Goal: Navigation & Orientation: Understand site structure

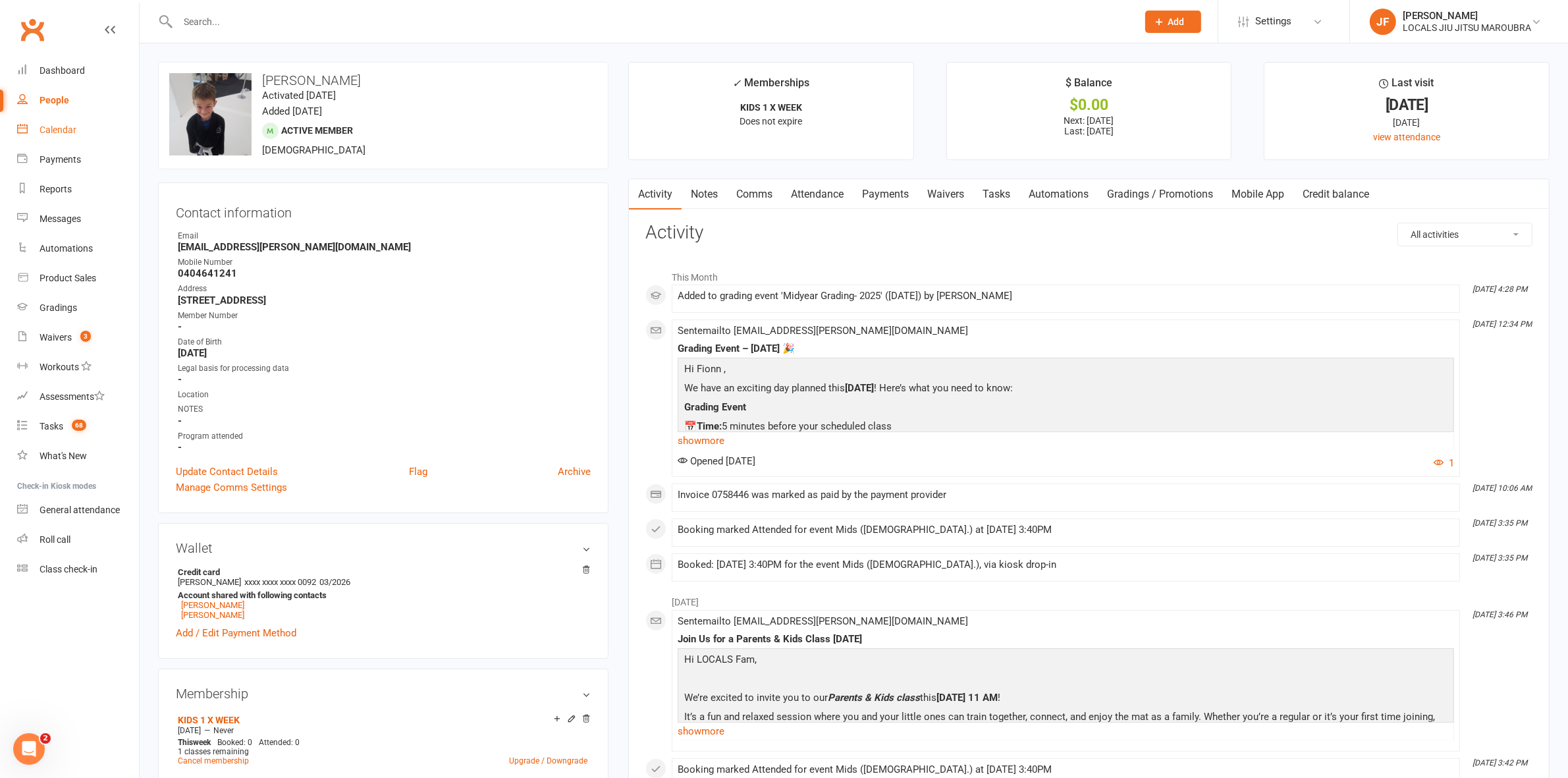
click at [56, 134] on div "Calendar" at bounding box center [58, 129] width 37 height 10
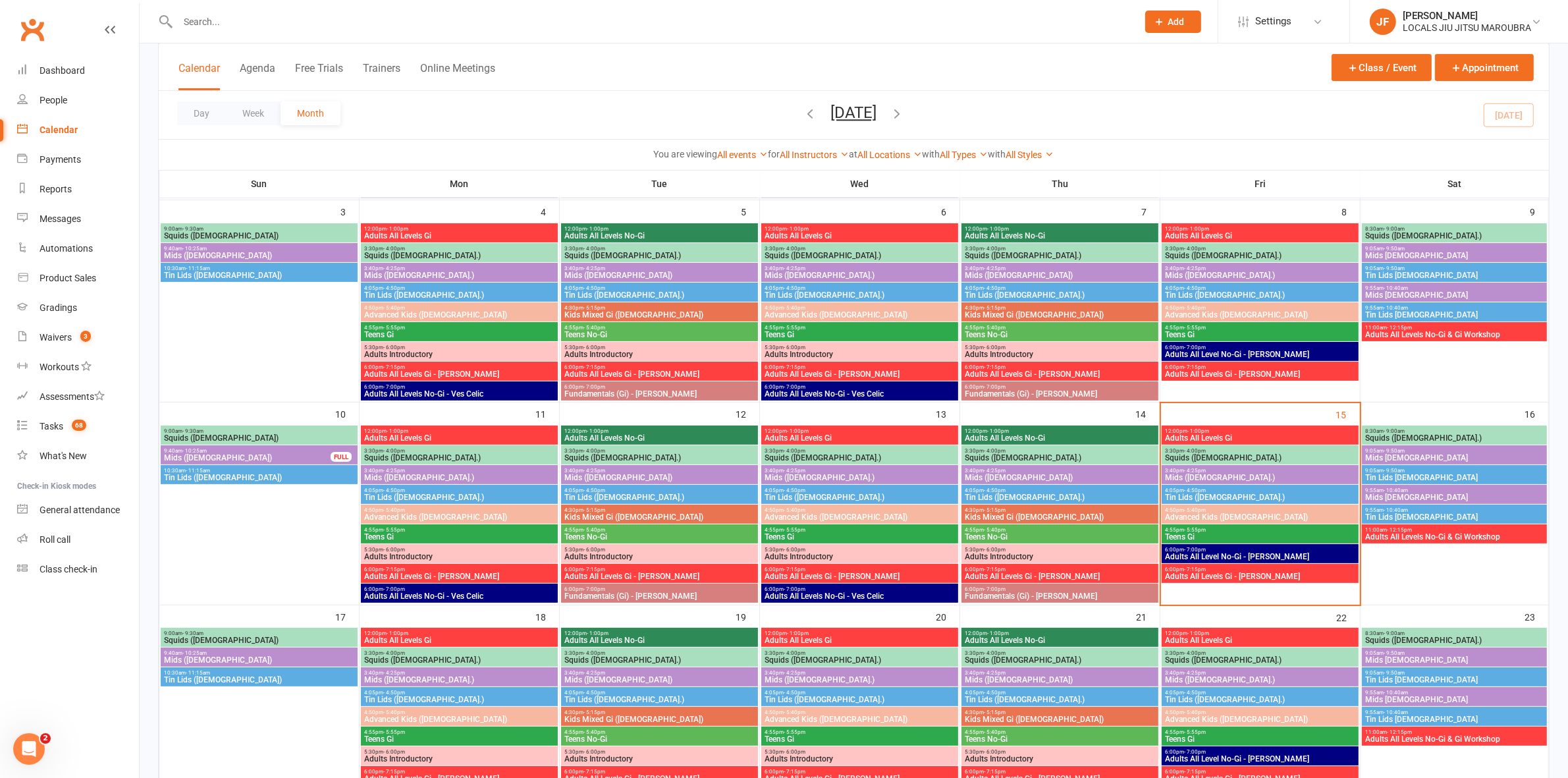
scroll to position [247, 0]
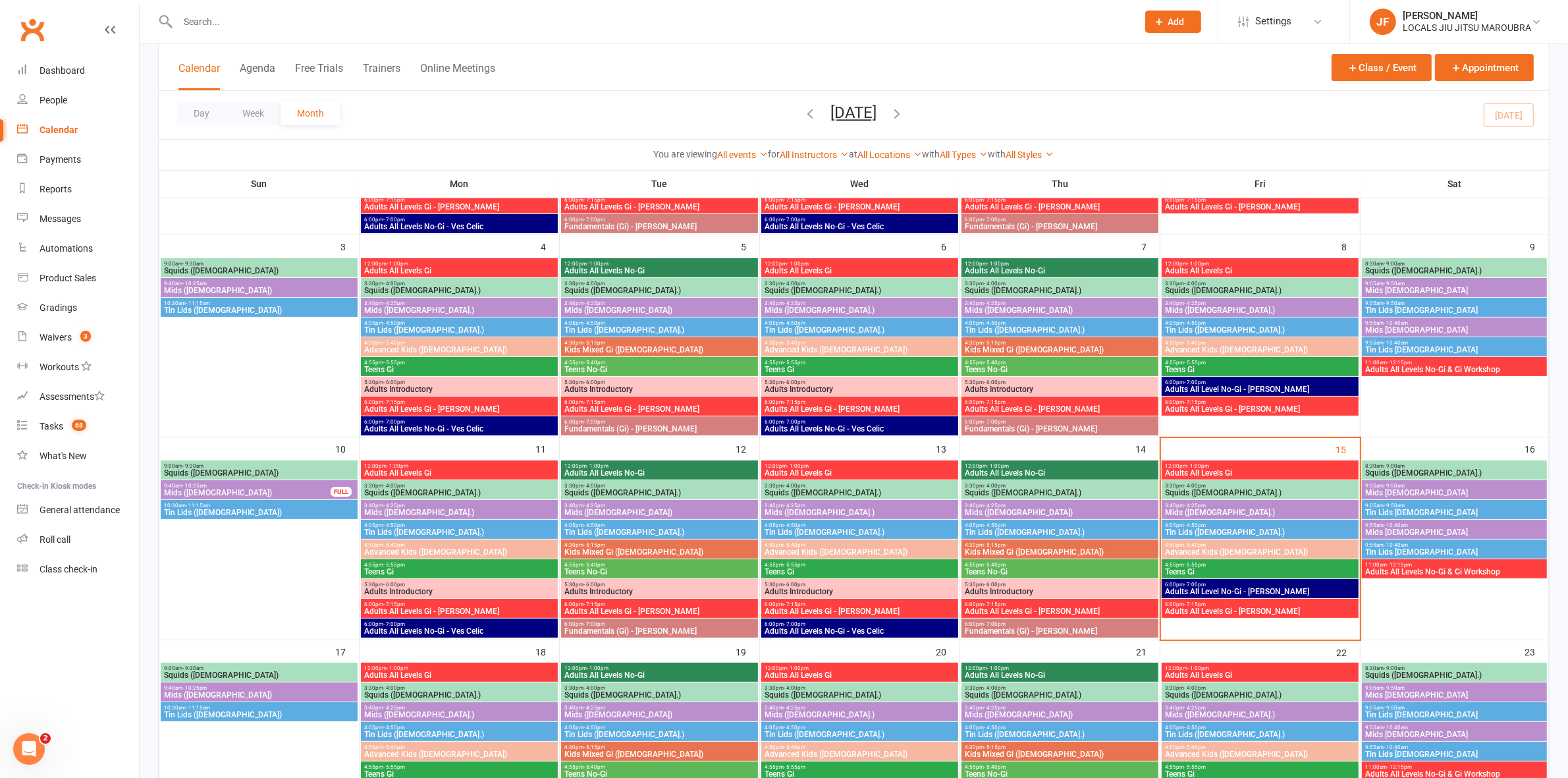
click at [1230, 471] on span "Adults All Levels Gi" at bounding box center [1260, 473] width 191 height 8
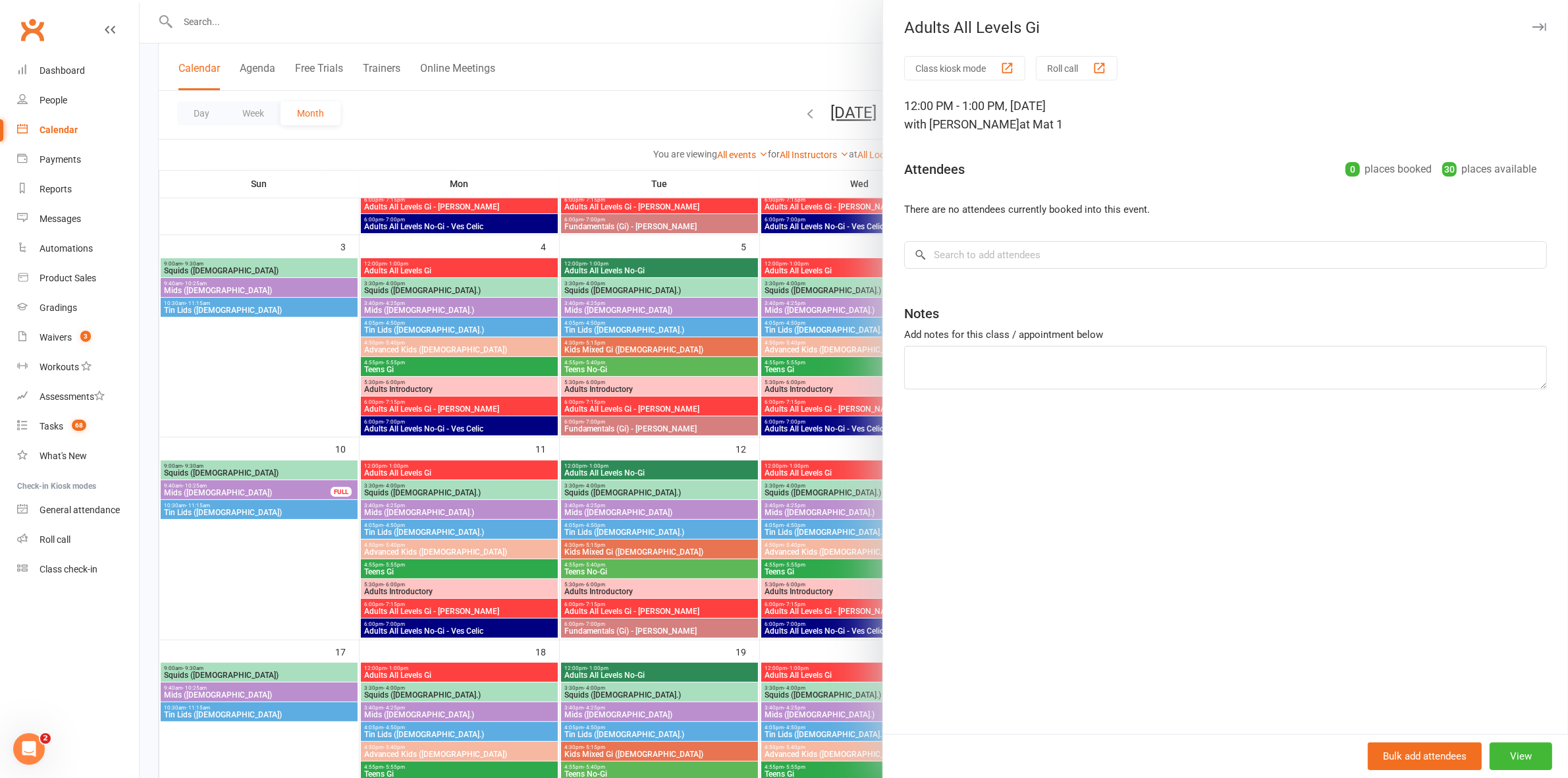
drag, startPoint x: 733, startPoint y: 449, endPoint x: 926, endPoint y: 457, distance: 193.2
click at [736, 448] on div at bounding box center [853, 389] width 1428 height 778
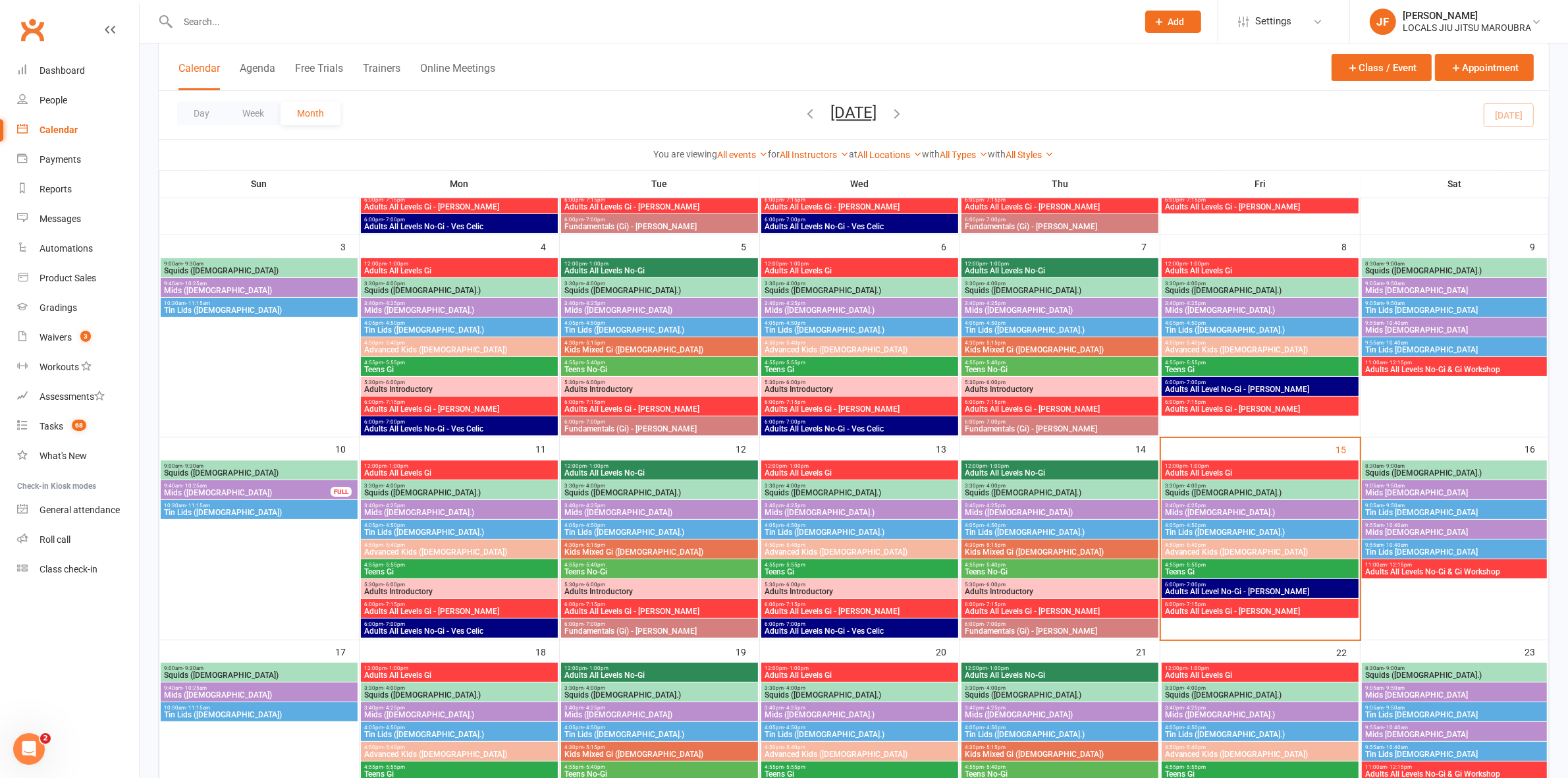
click at [1197, 491] on span "Squids ([DEMOGRAPHIC_DATA].)" at bounding box center [1260, 492] width 191 height 8
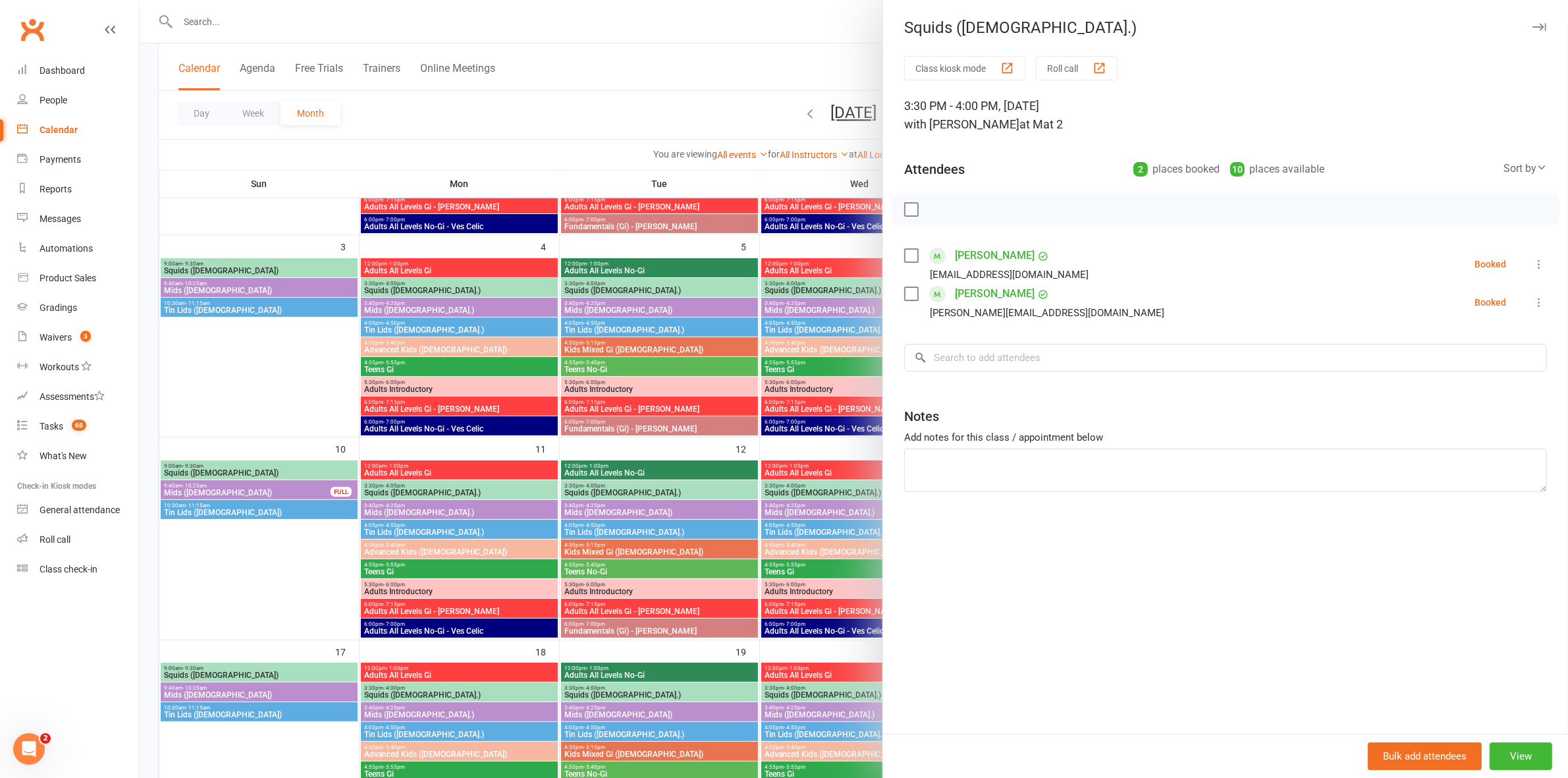
click at [594, 438] on div at bounding box center [853, 389] width 1428 height 778
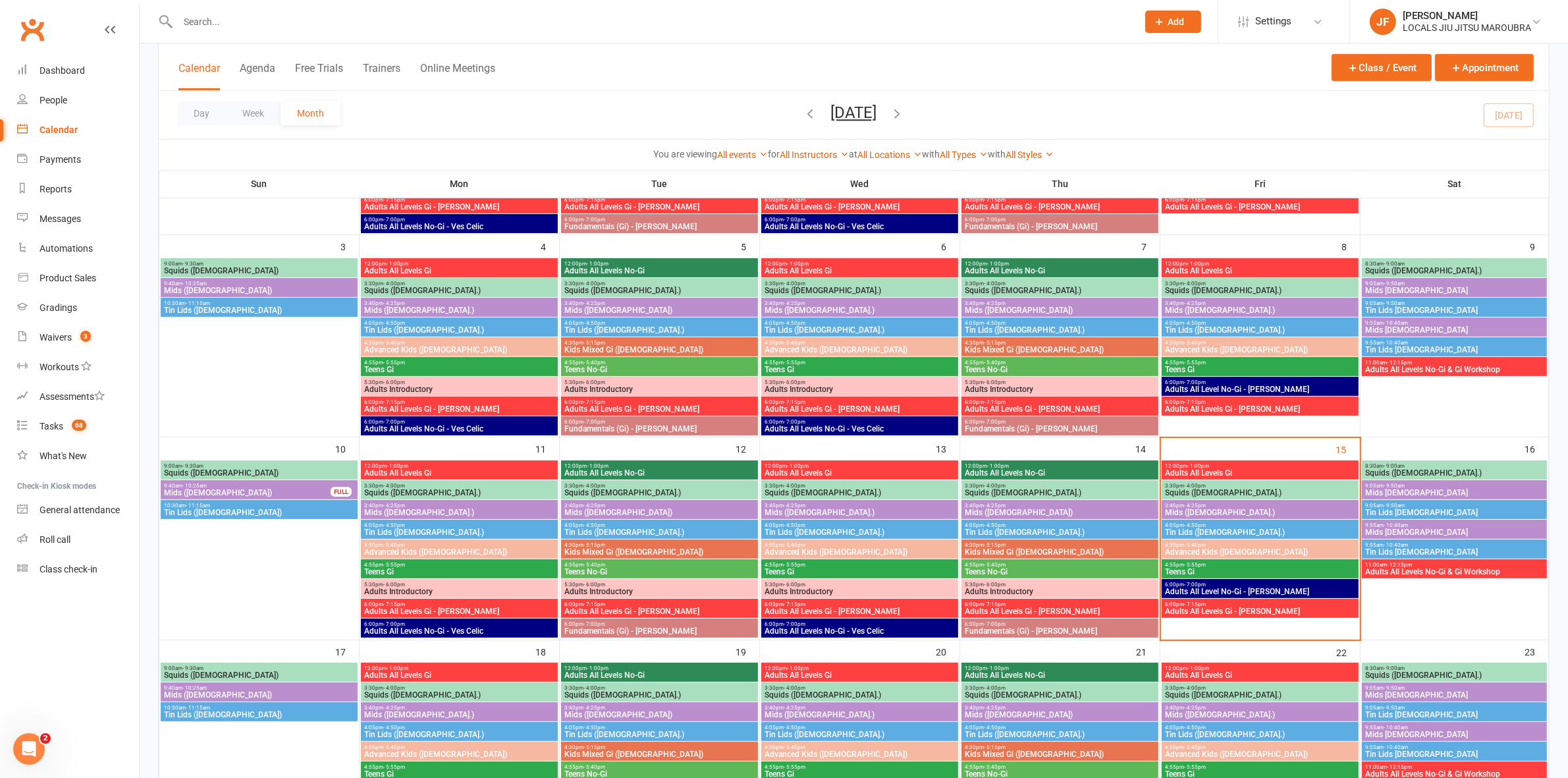
click at [1214, 509] on span "Mids ([DEMOGRAPHIC_DATA].)" at bounding box center [1260, 512] width 191 height 8
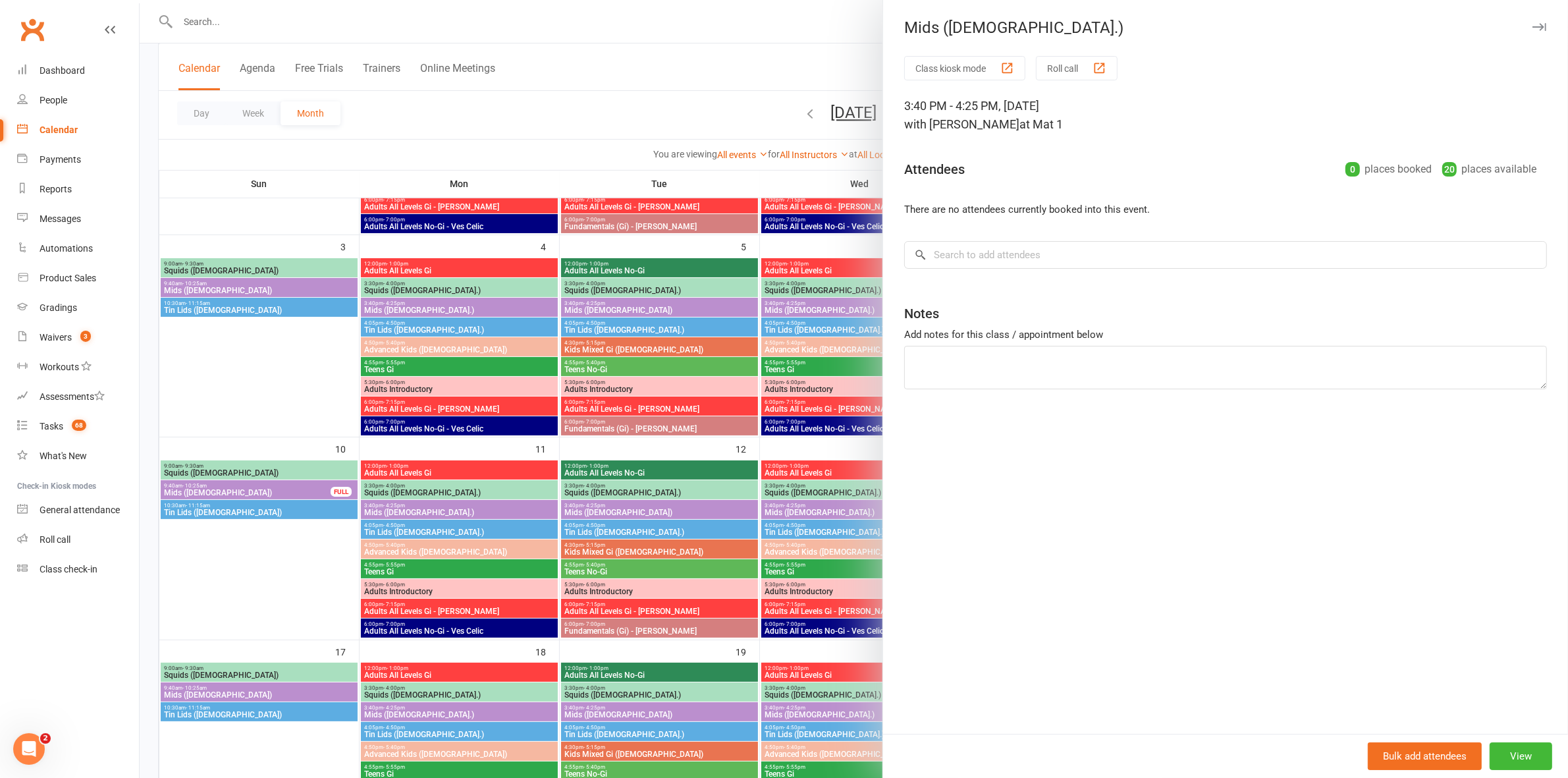
click at [663, 478] on div at bounding box center [853, 389] width 1428 height 778
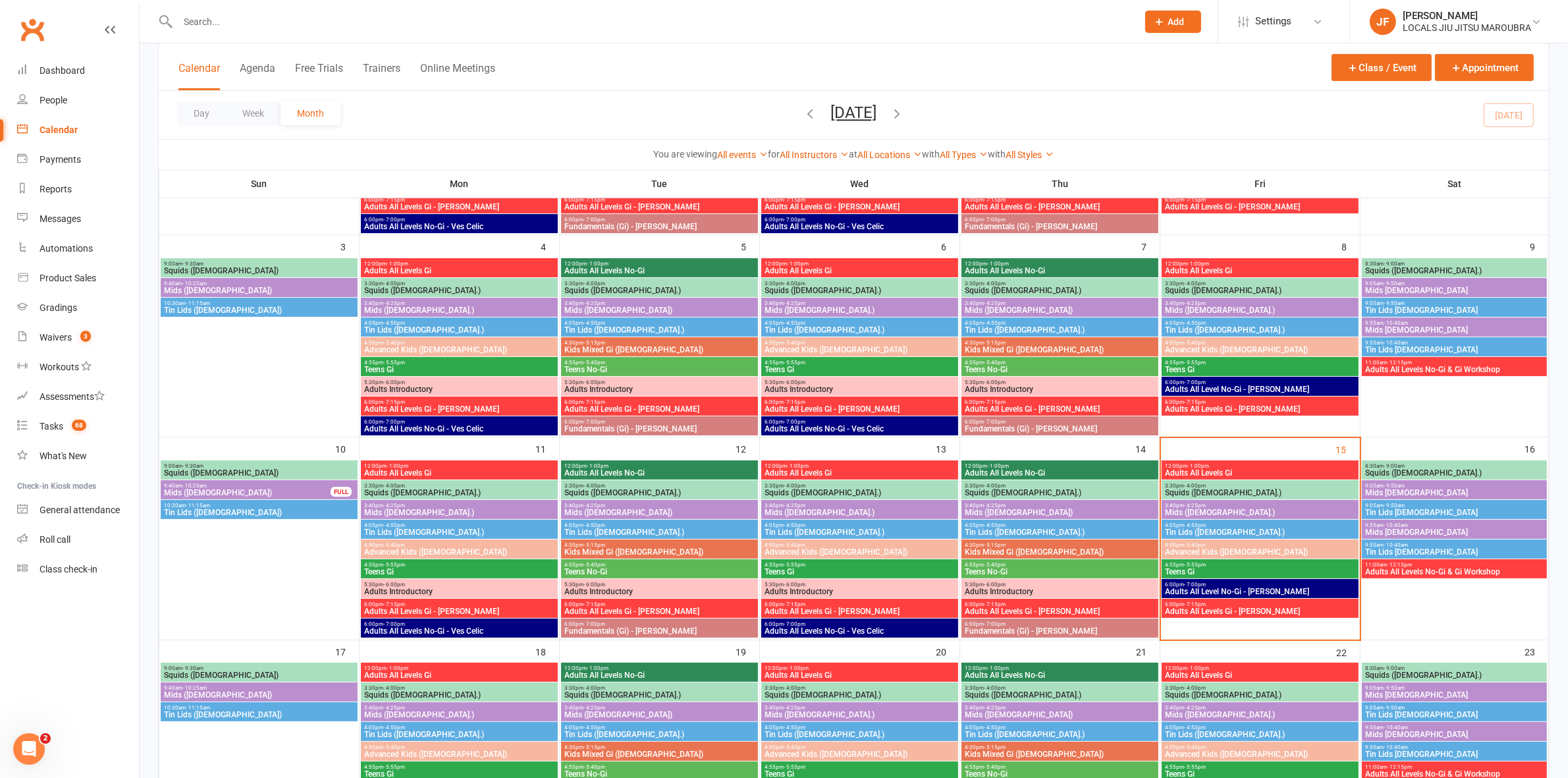
click at [1247, 527] on span "4:05pm - 4:50pm" at bounding box center [1260, 525] width 191 height 6
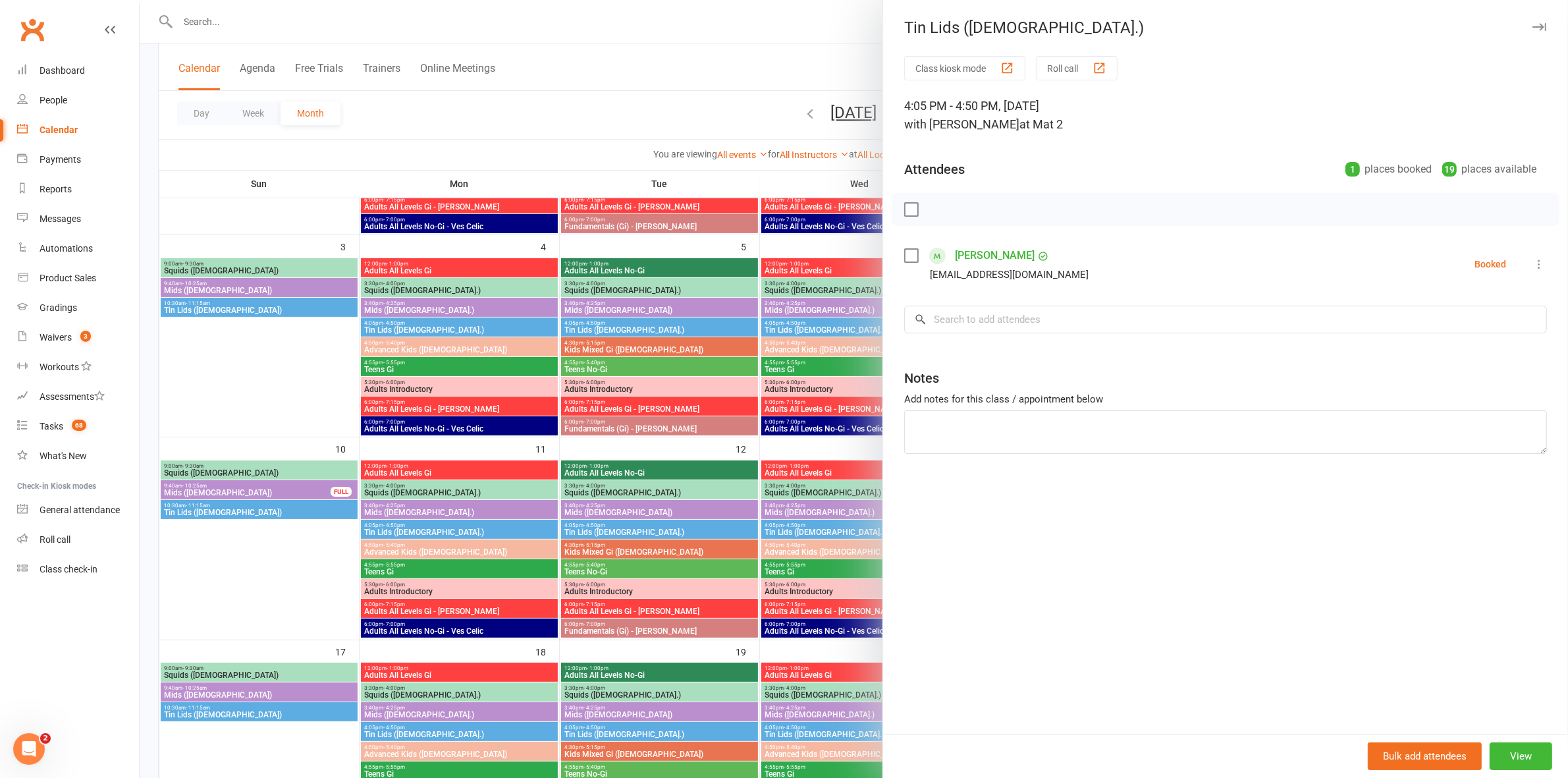
click at [613, 508] on div at bounding box center [853, 389] width 1428 height 778
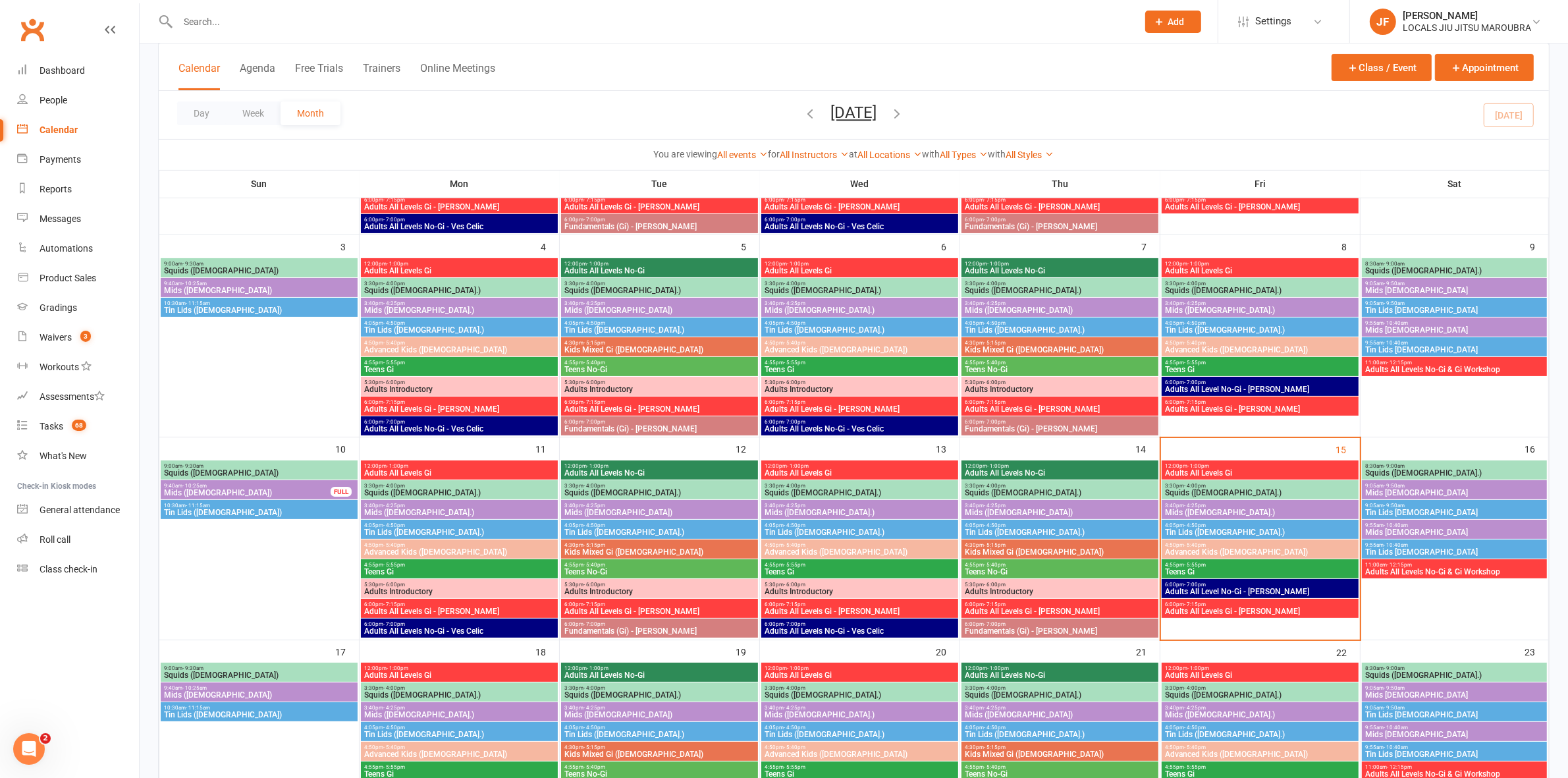
click at [1175, 555] on span "Advanced Kids ([DEMOGRAPHIC_DATA])" at bounding box center [1260, 552] width 191 height 8
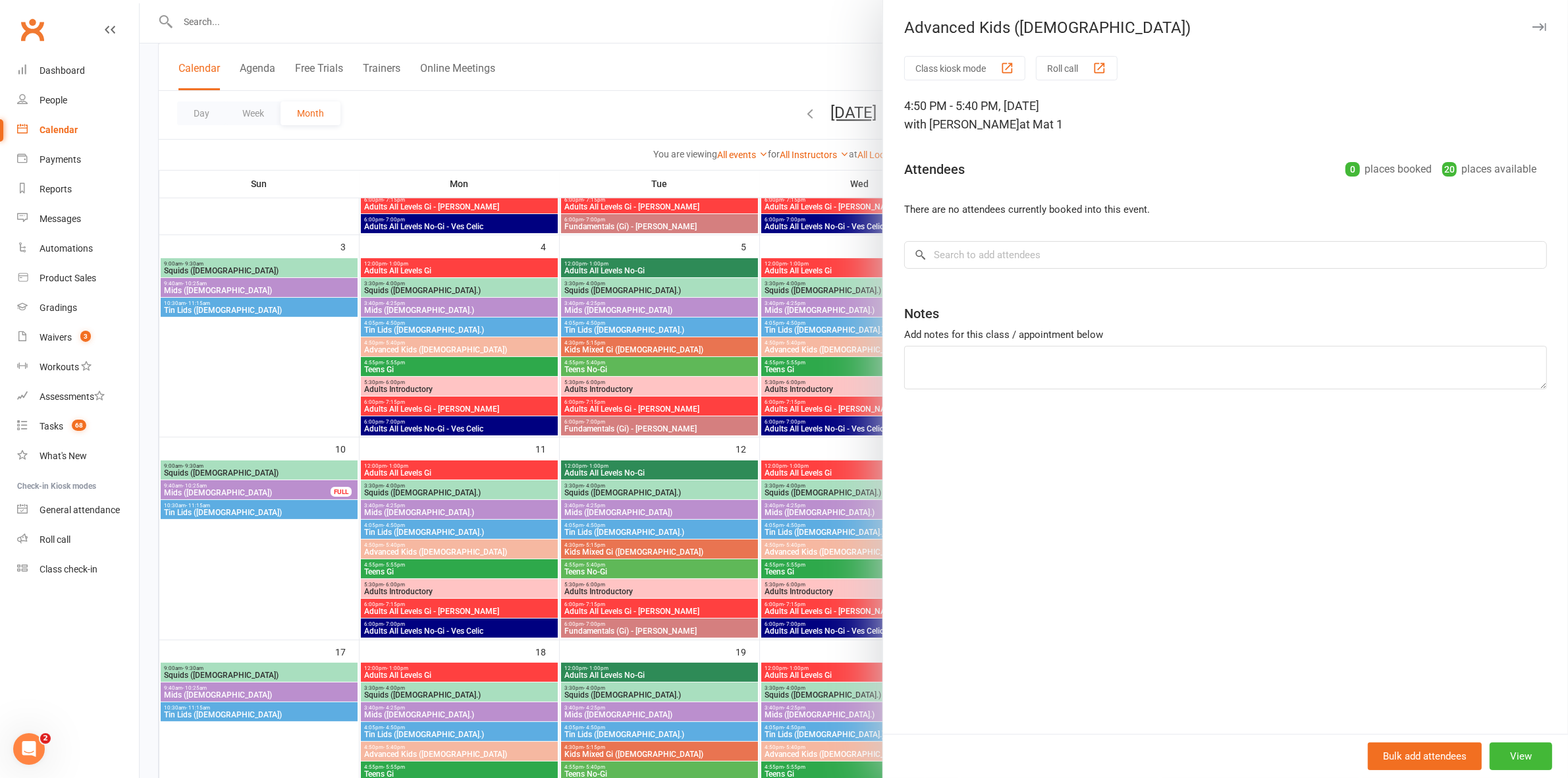
drag, startPoint x: 714, startPoint y: 545, endPoint x: 1052, endPoint y: 567, distance: 338.7
click at [722, 545] on div at bounding box center [853, 389] width 1428 height 778
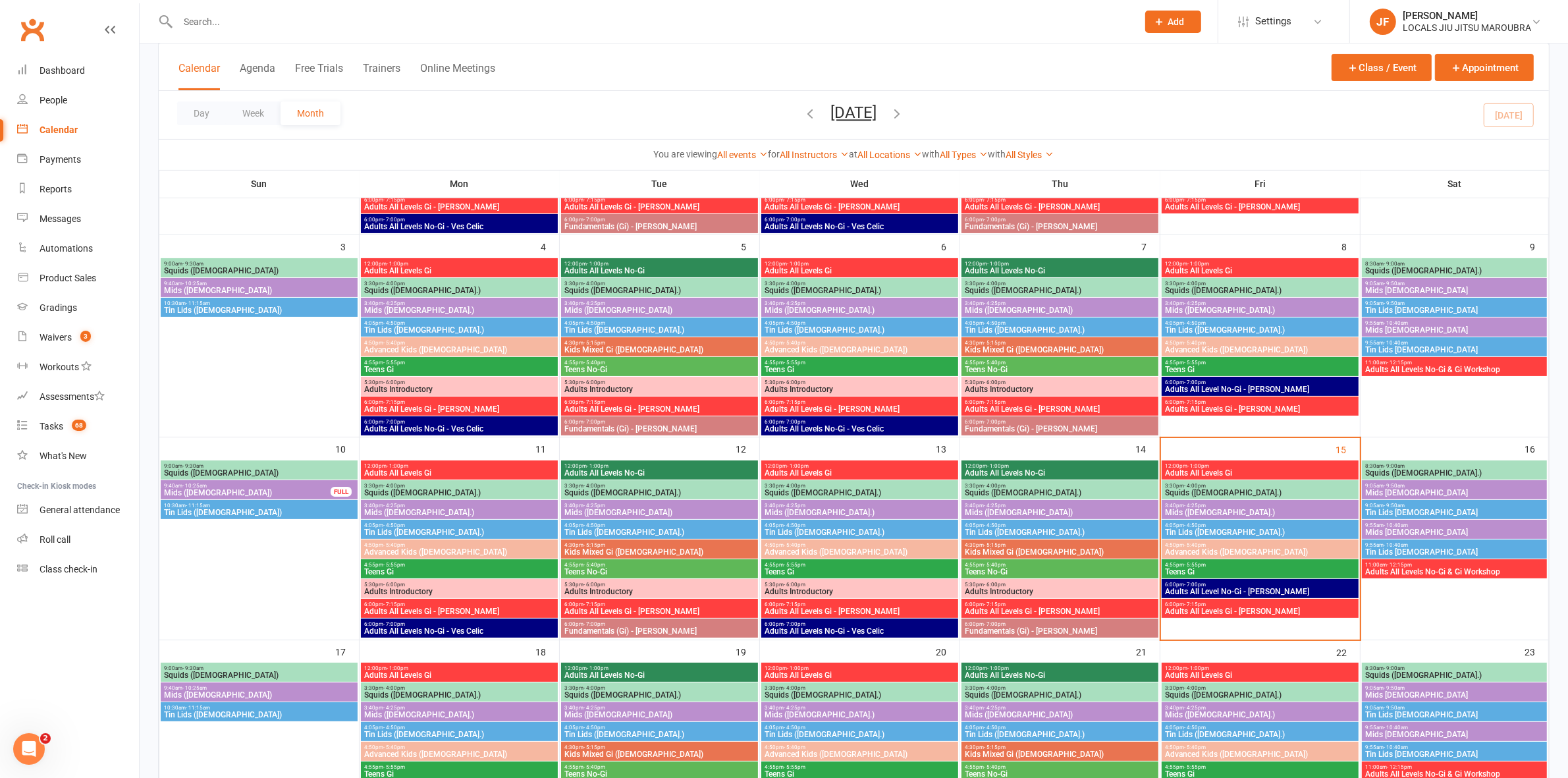
click at [1196, 571] on span "Teens Gi" at bounding box center [1260, 571] width 191 height 8
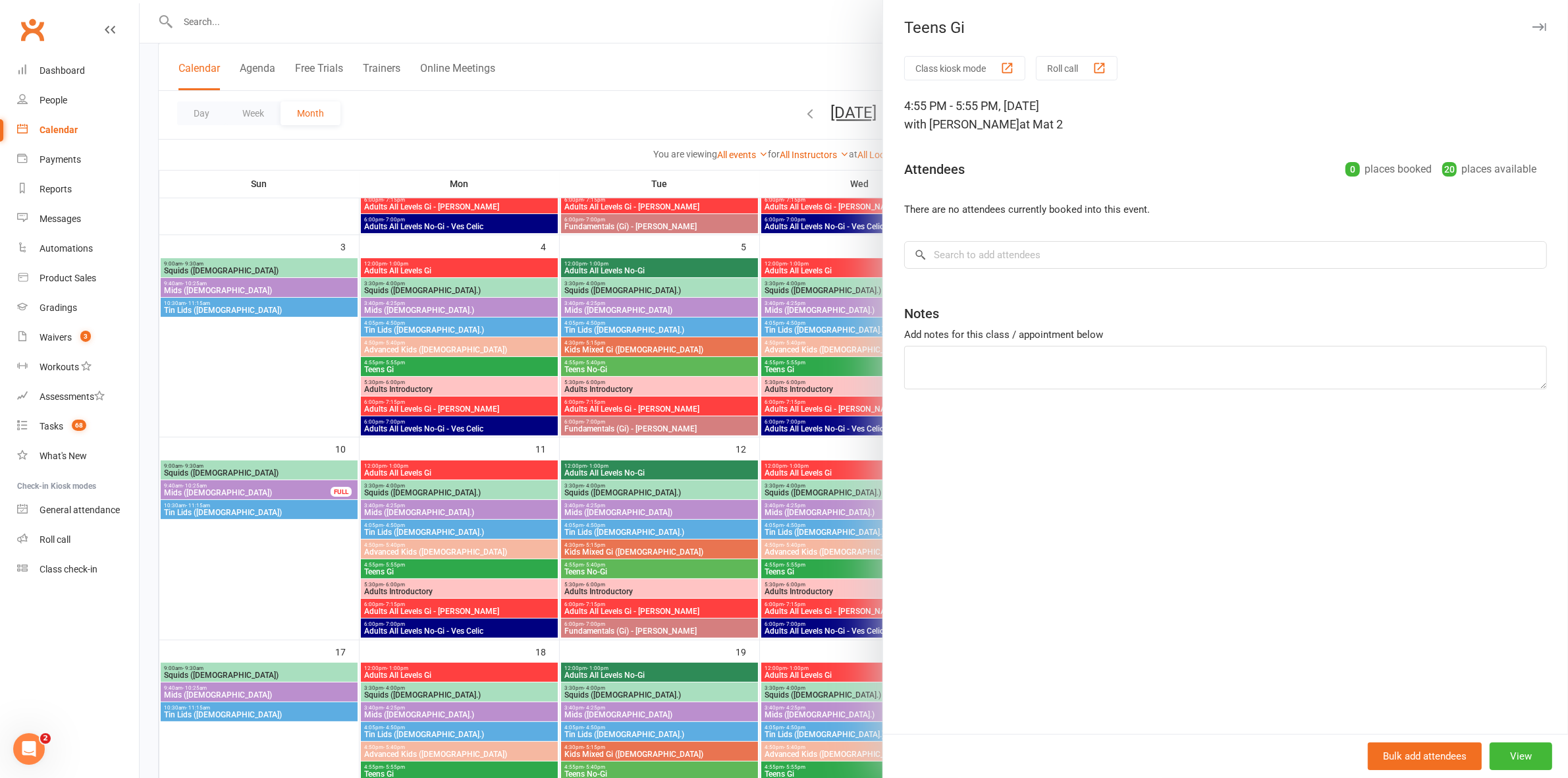
click at [601, 514] on div at bounding box center [853, 389] width 1428 height 778
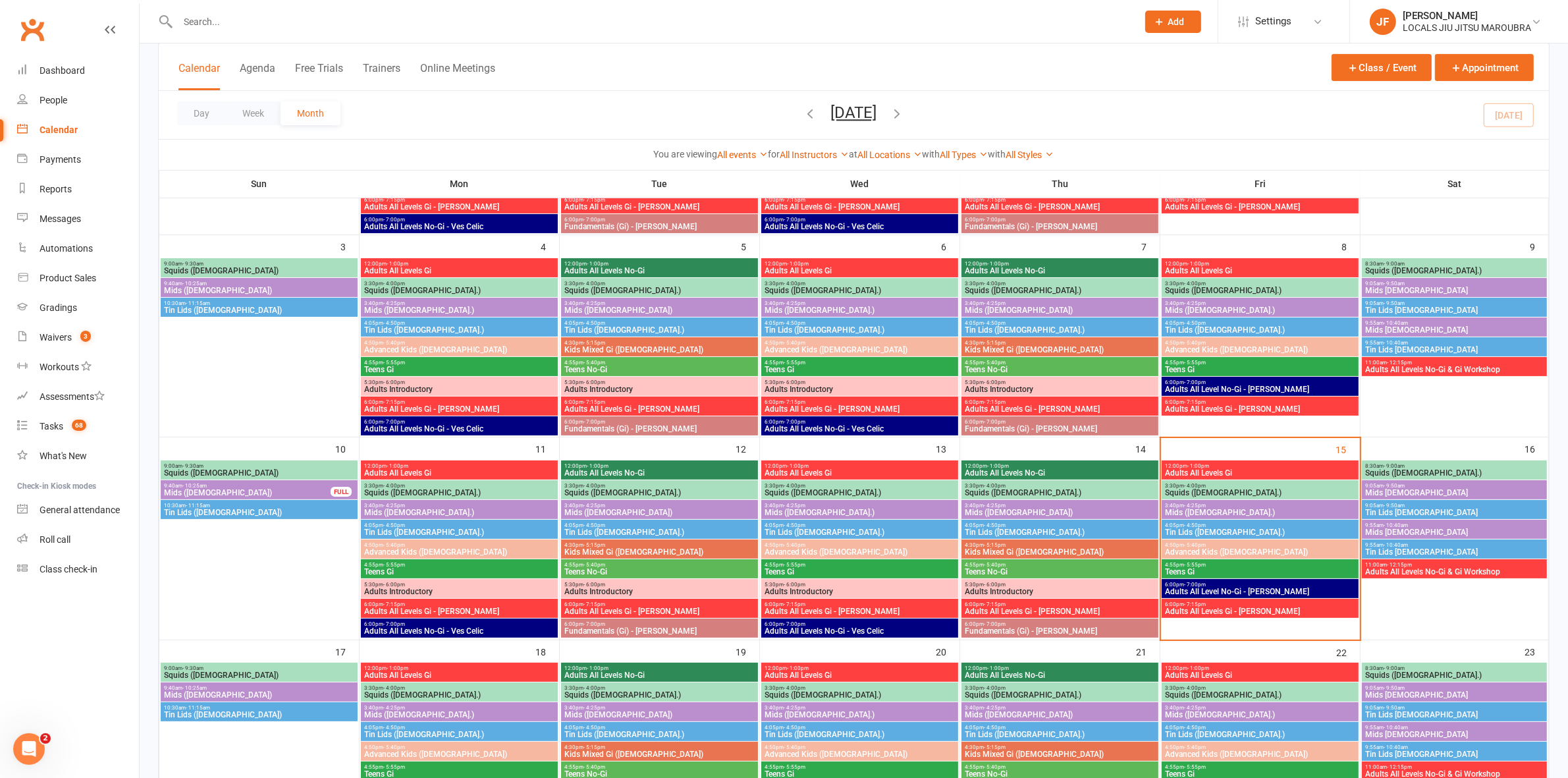
click at [1196, 586] on span "- 7:00pm" at bounding box center [1195, 584] width 22 height 6
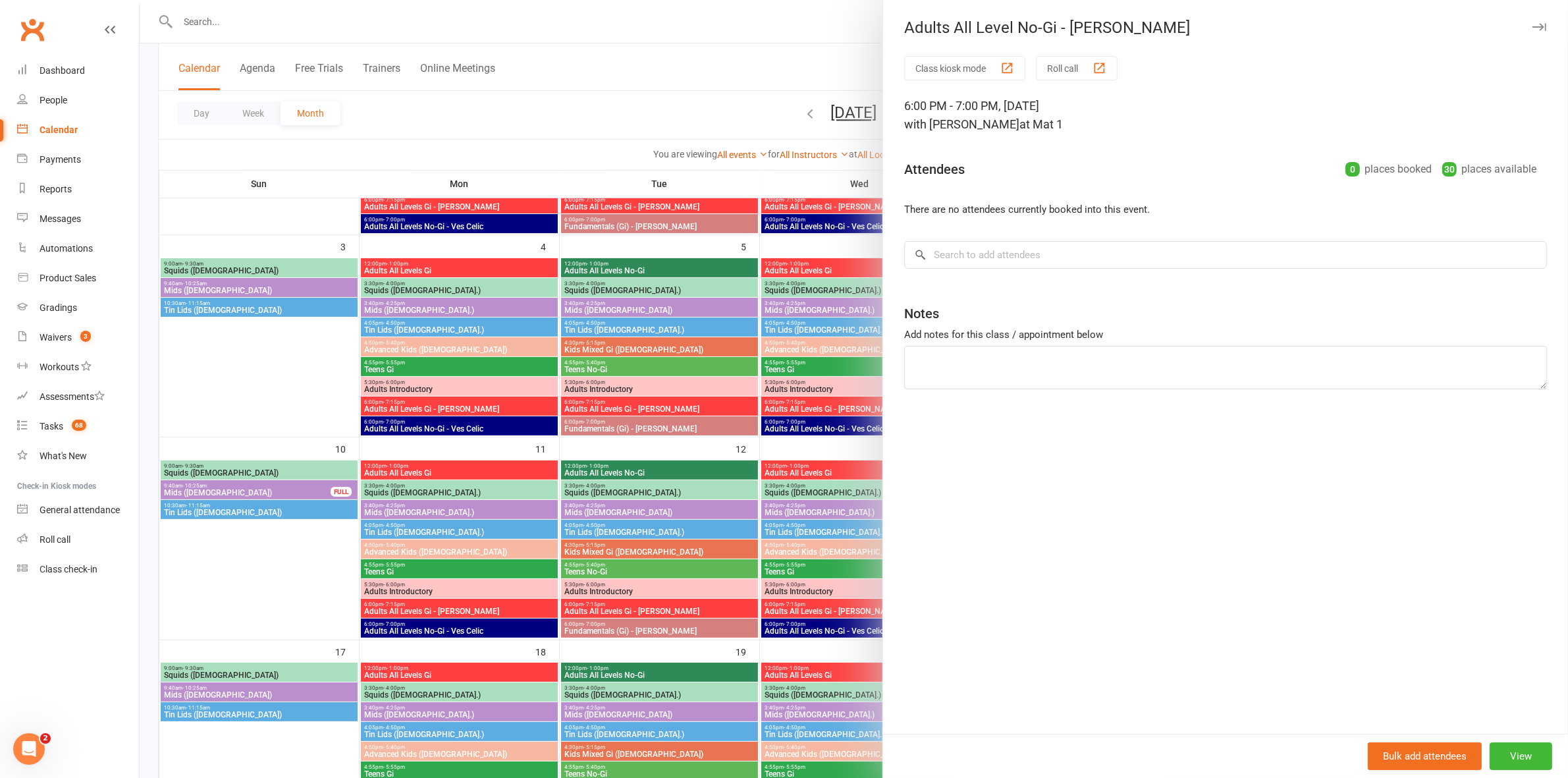
click at [588, 515] on div at bounding box center [853, 389] width 1428 height 778
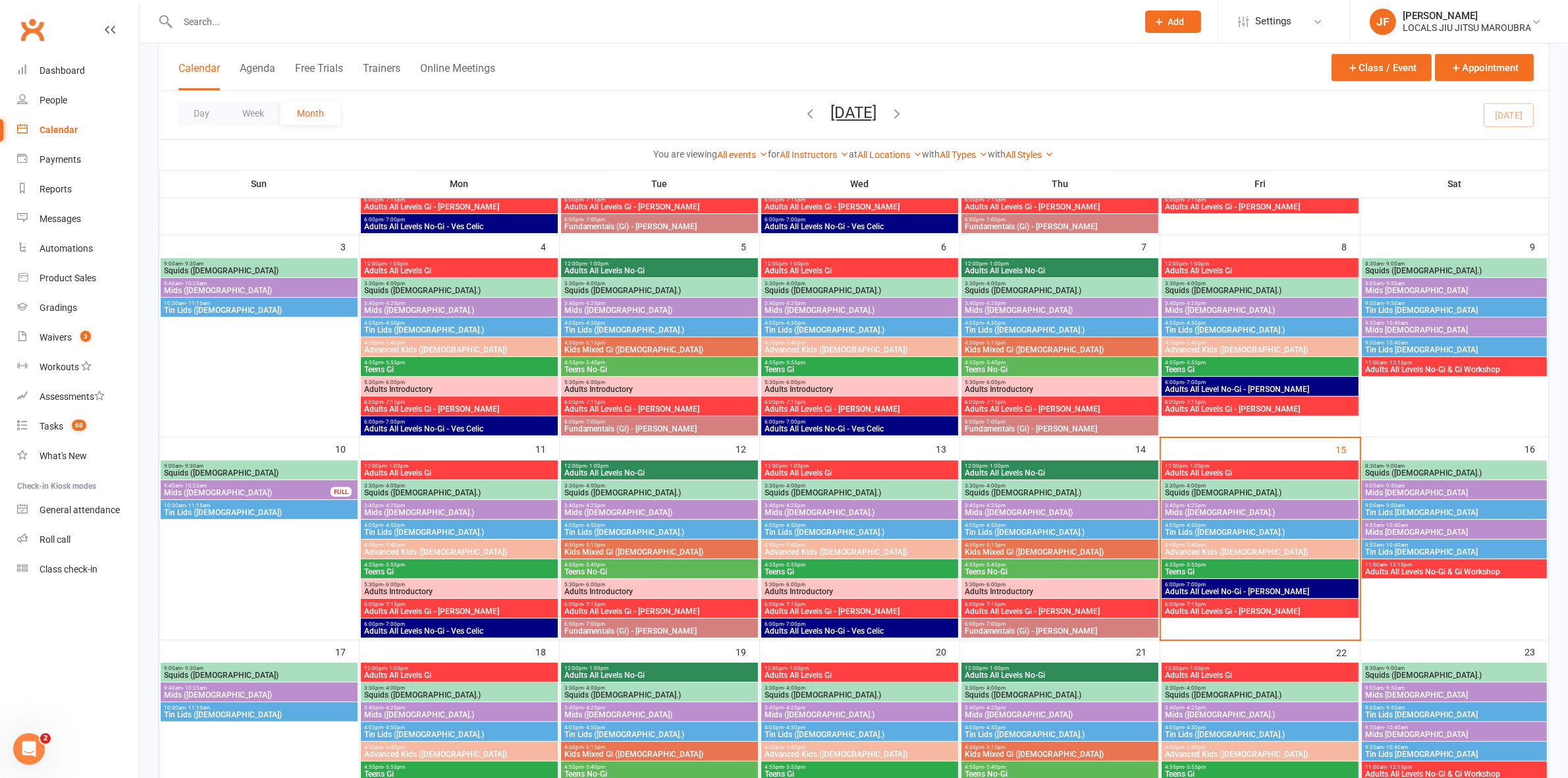
click at [1217, 609] on span "Adults All Levels Gi - [PERSON_NAME]" at bounding box center [1260, 611] width 191 height 8
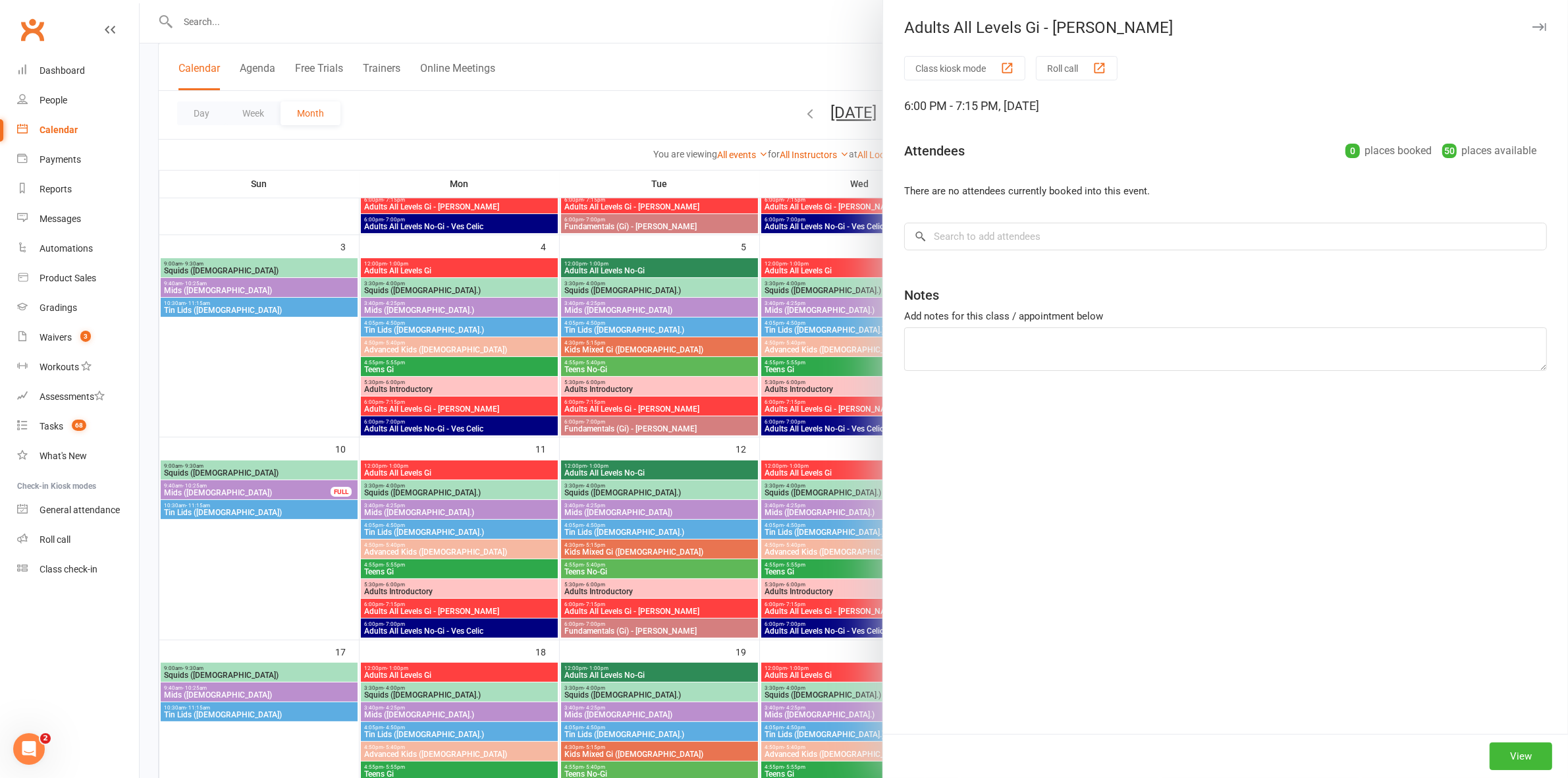
click at [626, 505] on div at bounding box center [853, 389] width 1428 height 778
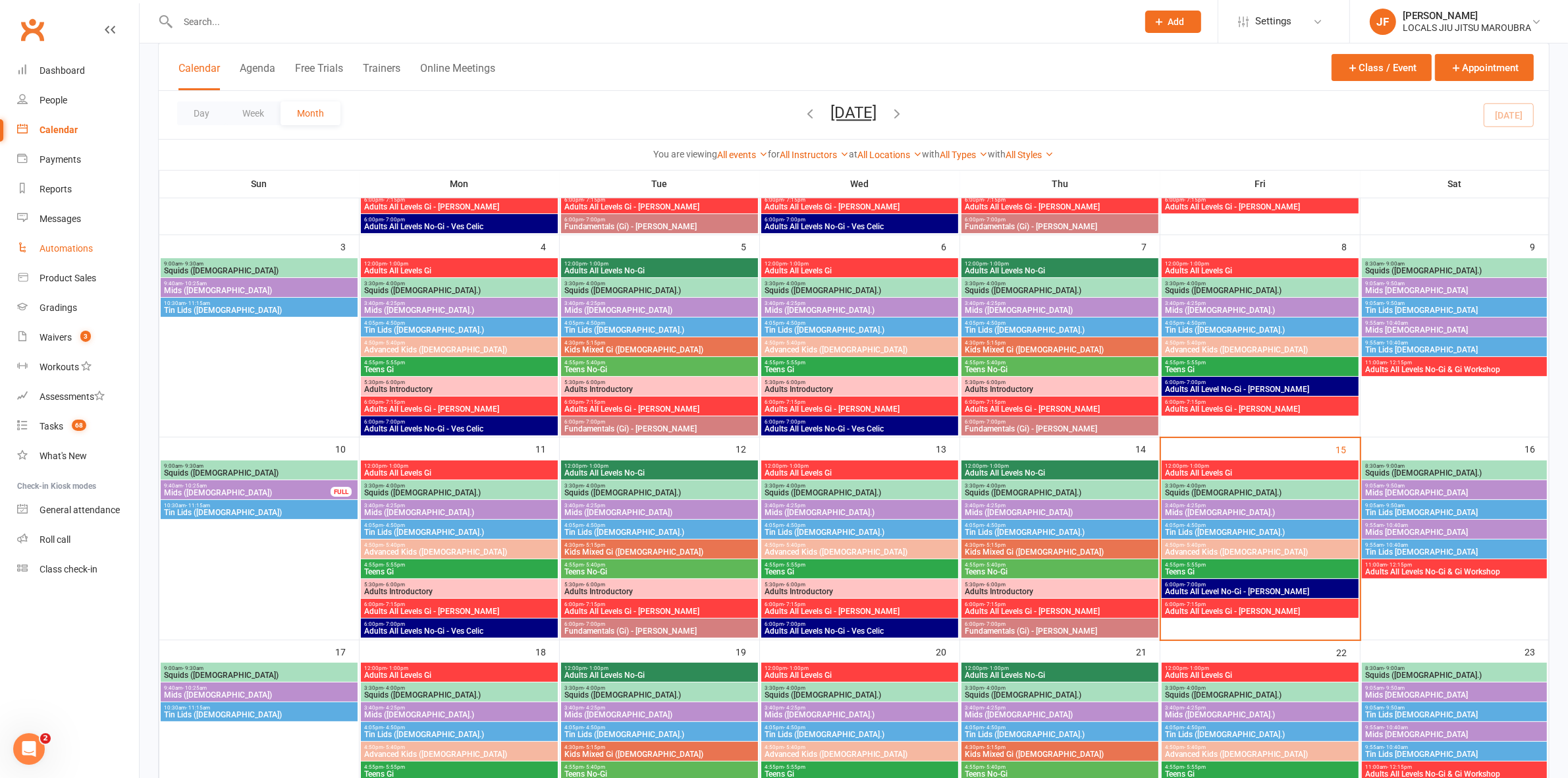
click at [76, 249] on div "Automations" at bounding box center [66, 248] width 53 height 10
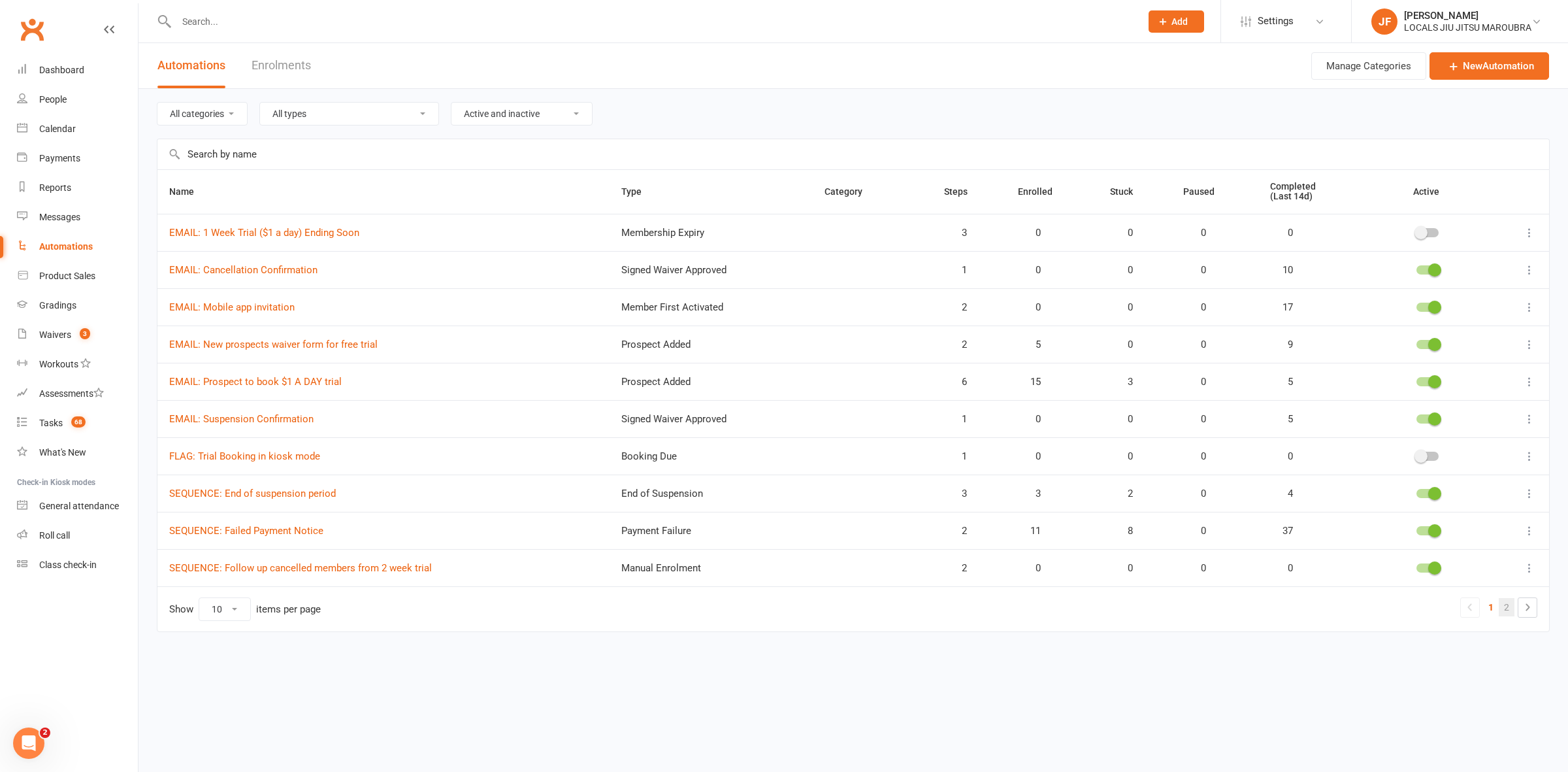
click at [1504, 612] on link "2" at bounding box center [1506, 607] width 16 height 18
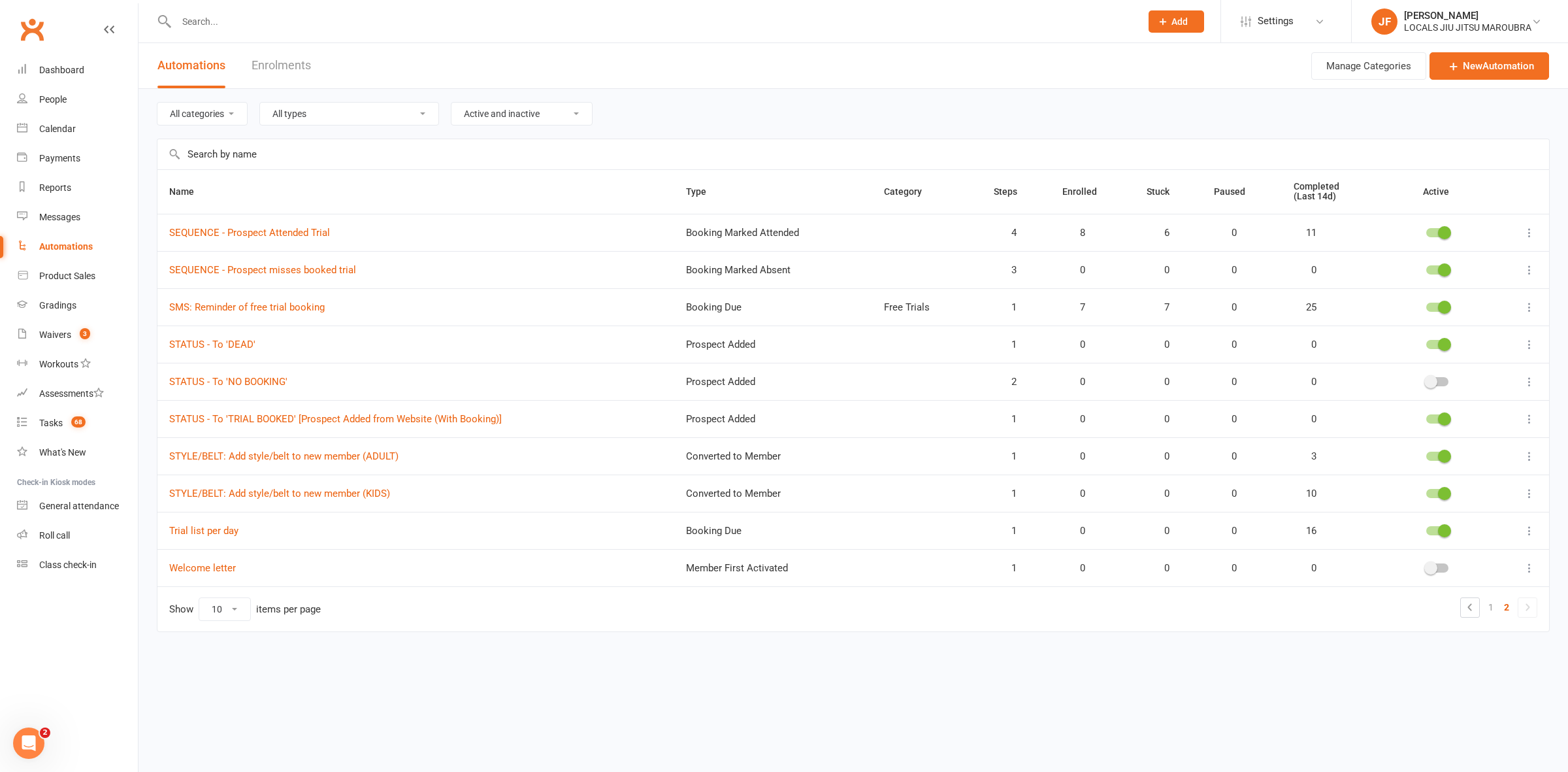
drag, startPoint x: 1175, startPoint y: 736, endPoint x: 1201, endPoint y: 722, distance: 29.5
click at [1175, 687] on html "Prospect Member Non-attending contact Class / event Appointment Grading event T…" at bounding box center [784, 344] width 1568 height 687
click at [61, 194] on link "Reports" at bounding box center [77, 188] width 121 height 30
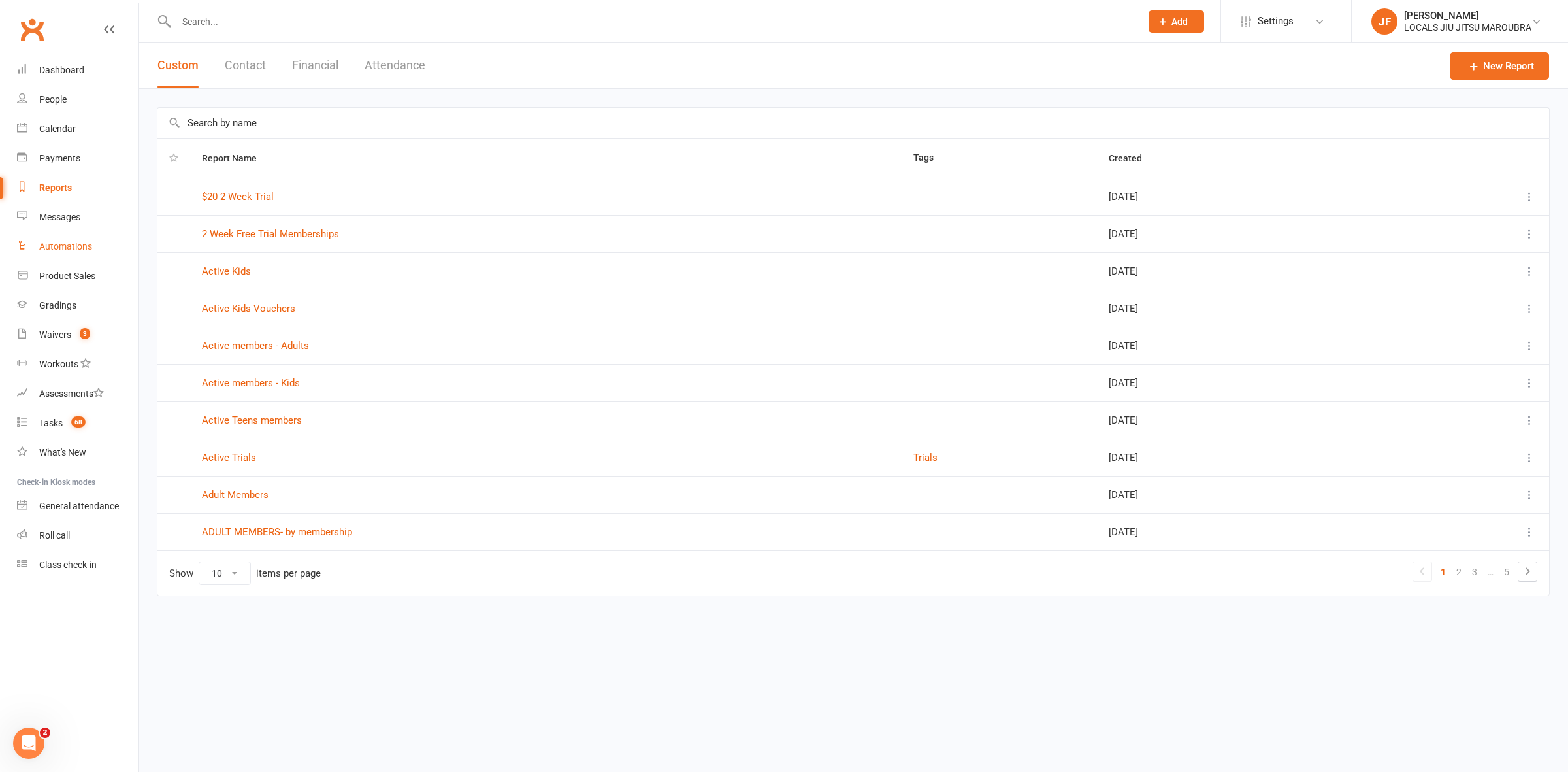
click at [61, 246] on div "Automations" at bounding box center [65, 246] width 53 height 10
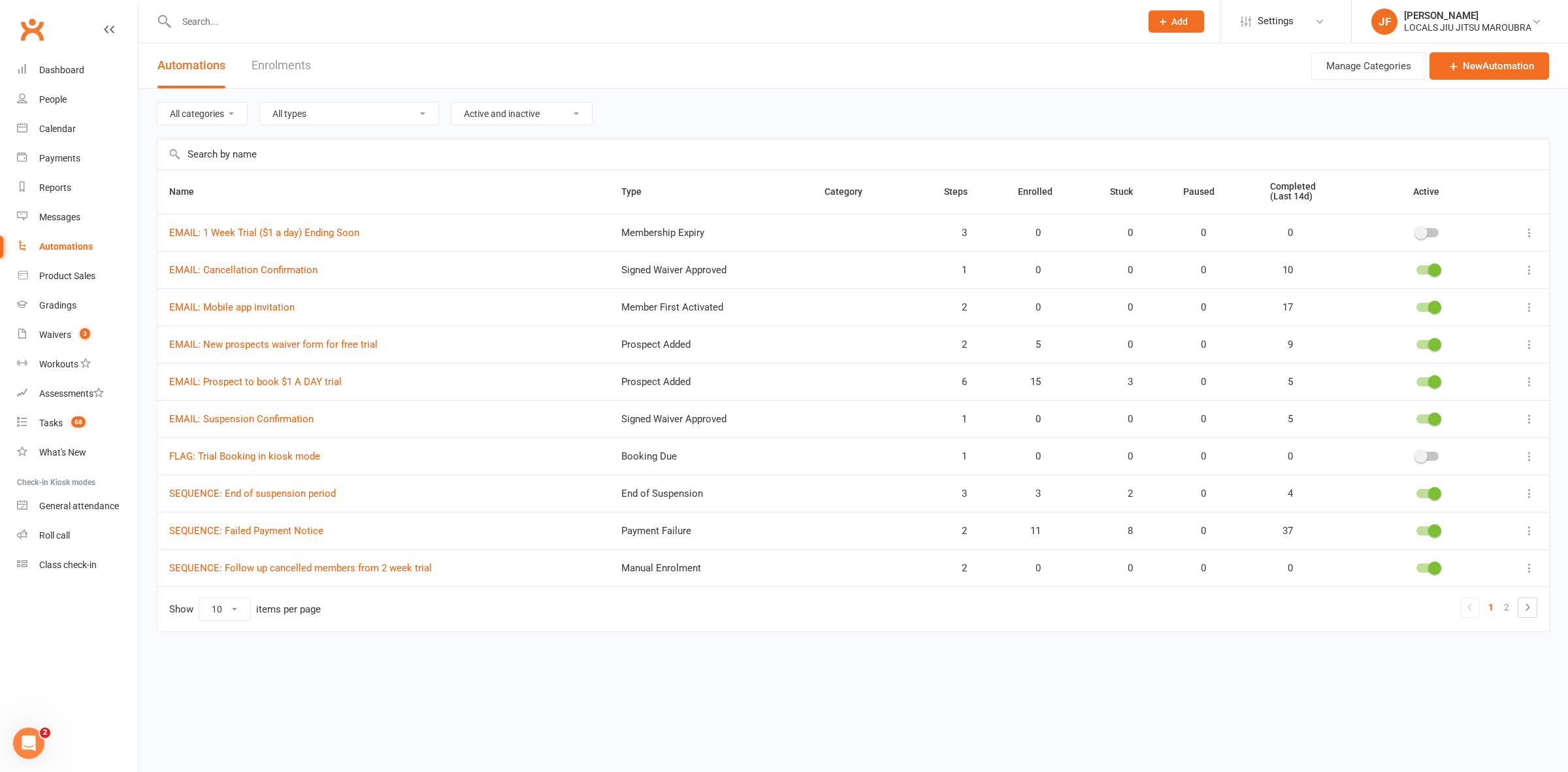
click at [338, 116] on select "All types Booking Cancelled Booking Due Booking Late-Cancelled Booking Marked A…" at bounding box center [349, 114] width 178 height 22
click at [219, 109] on select "All categories Free Trials" at bounding box center [202, 114] width 90 height 22
select select "656"
click at [157, 103] on select "All categories Free Trials" at bounding box center [202, 114] width 90 height 22
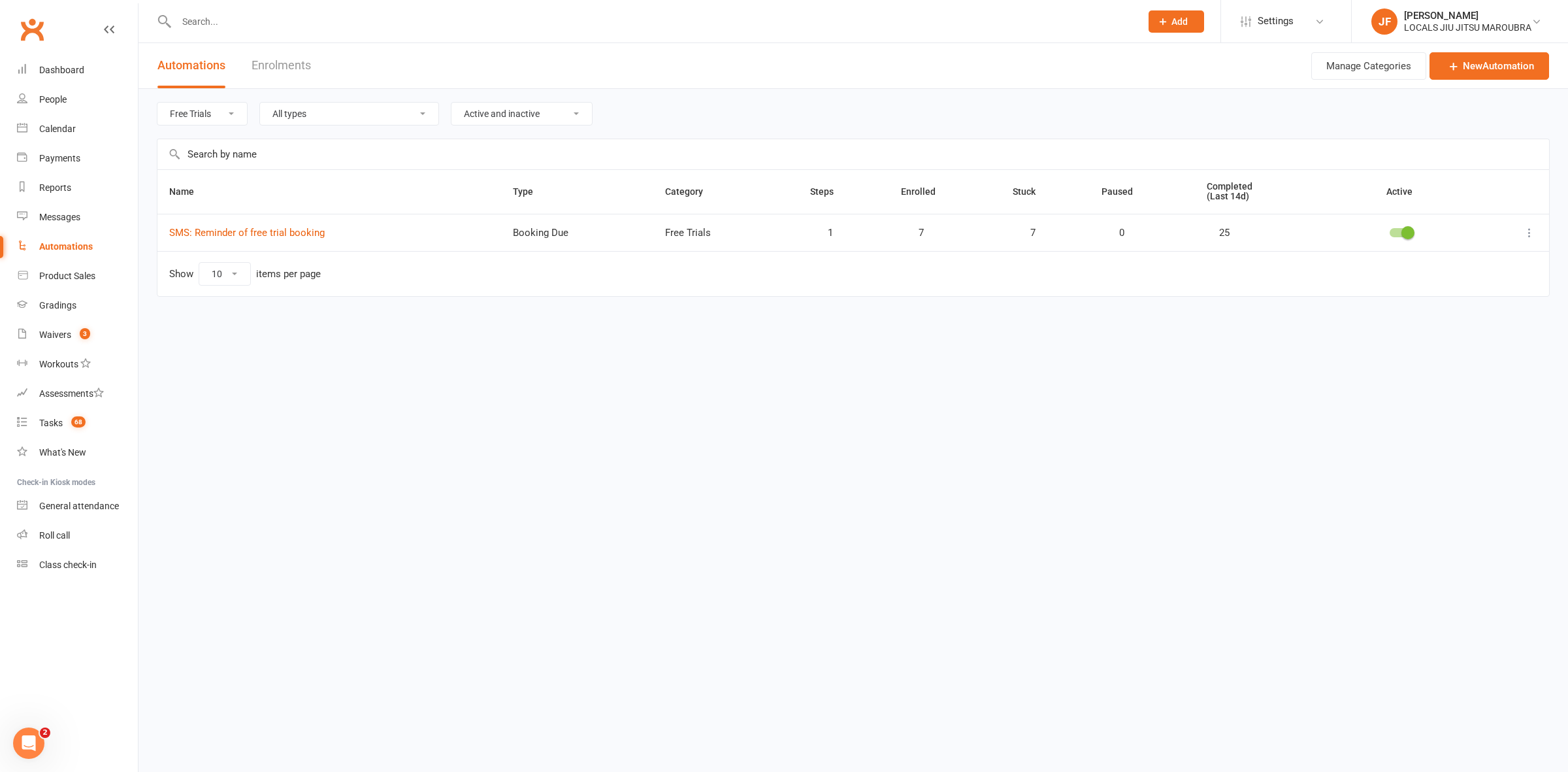
click at [212, 113] on select "All categories Free Trials" at bounding box center [202, 114] width 90 height 22
select select
click at [157, 103] on select "All categories Free Trials" at bounding box center [202, 114] width 90 height 22
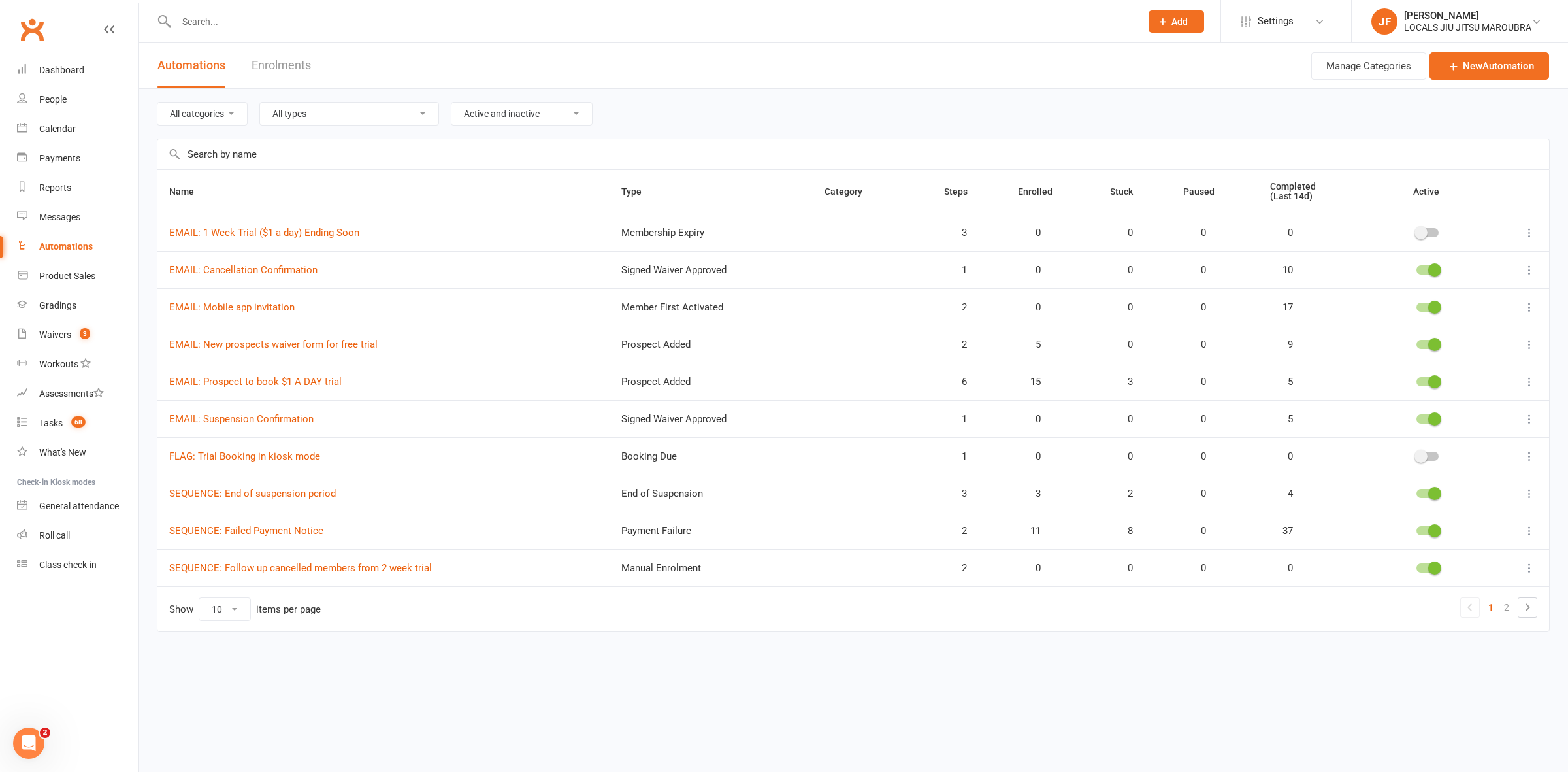
click at [273, 70] on link "Enrolments" at bounding box center [281, 66] width 59 height 45
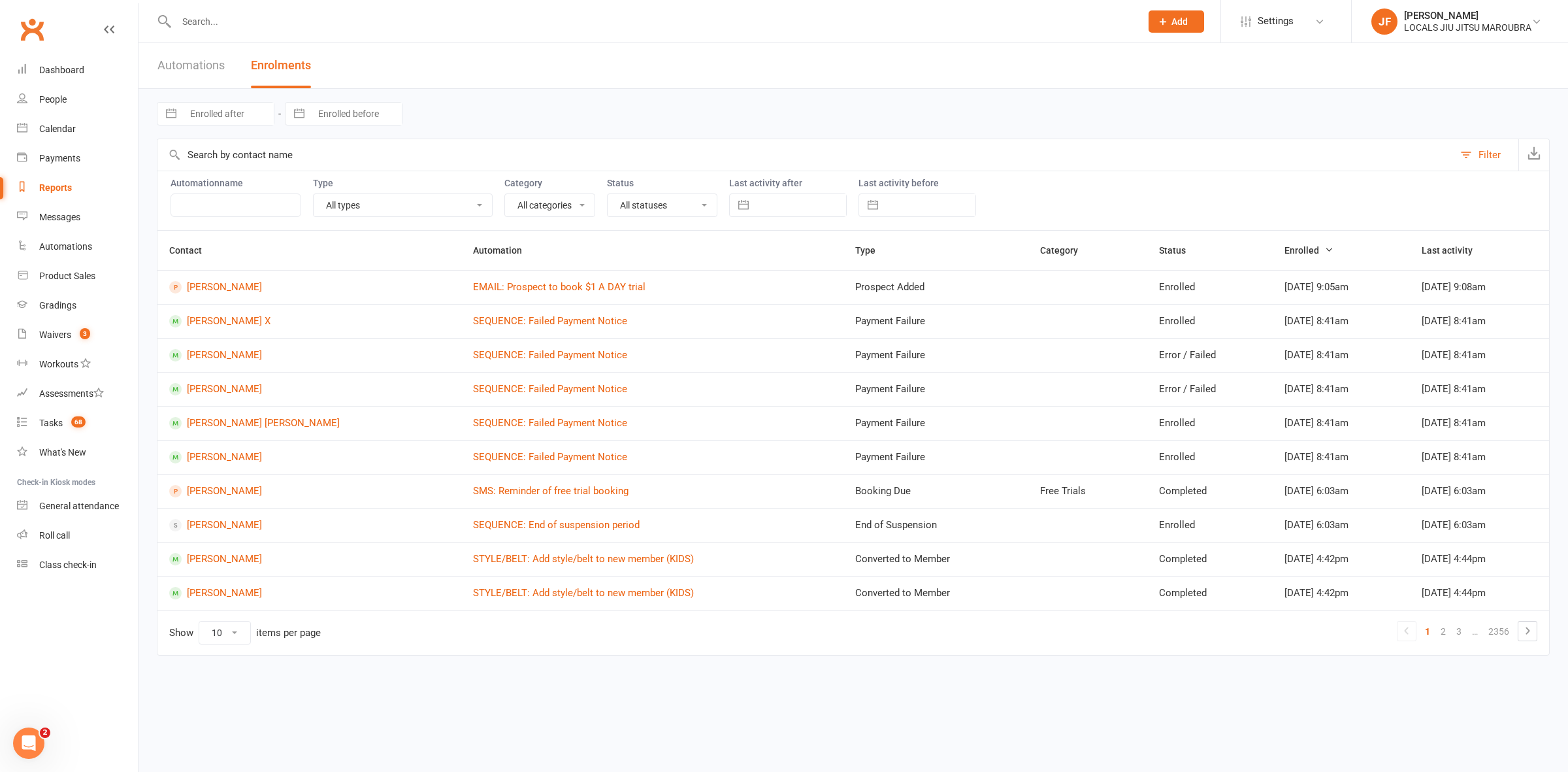
click at [180, 70] on link "Automations" at bounding box center [191, 66] width 67 height 45
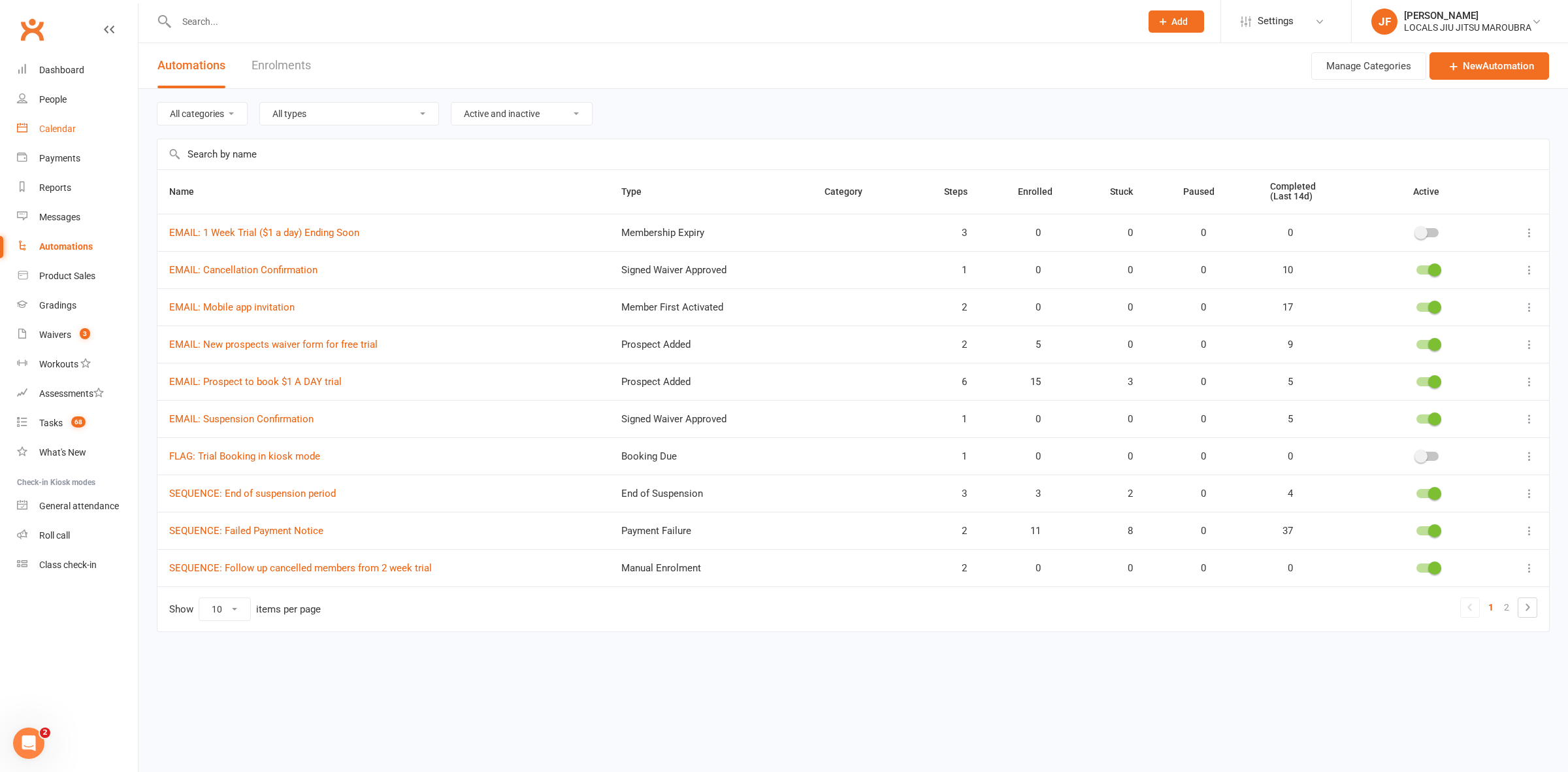
drag, startPoint x: 67, startPoint y: 130, endPoint x: 128, endPoint y: 144, distance: 62.6
click at [67, 130] on div "Calendar" at bounding box center [57, 128] width 36 height 10
